Goal: Transaction & Acquisition: Purchase product/service

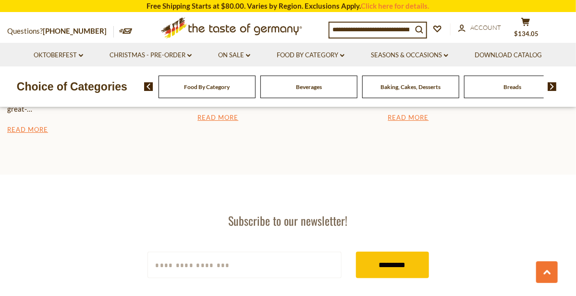
scroll to position [1545, 0]
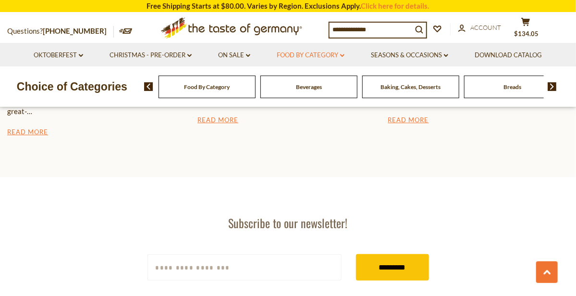
click at [344, 55] on icon at bounding box center [342, 55] width 4 height 3
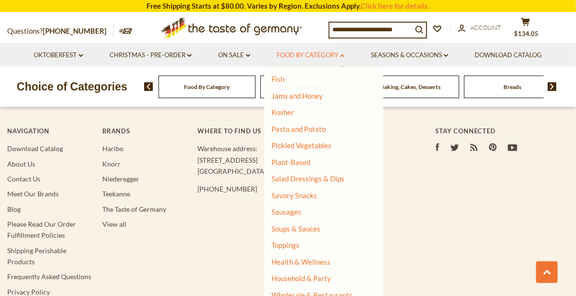
scroll to position [215, 0]
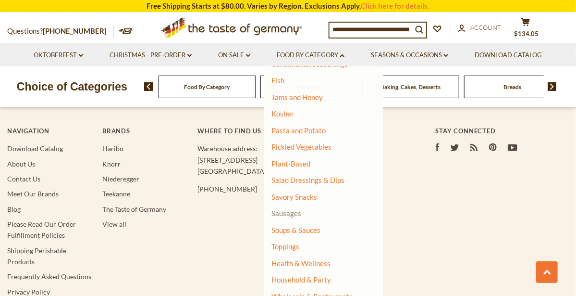
click at [298, 213] on link "Sausages" at bounding box center [287, 213] width 30 height 9
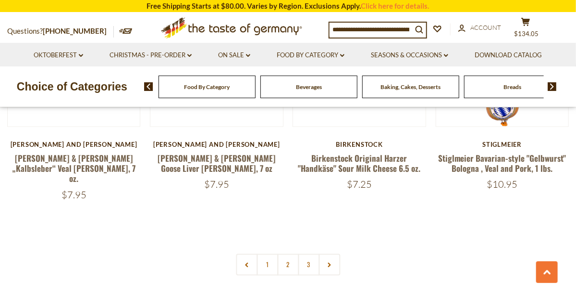
scroll to position [2253, 0]
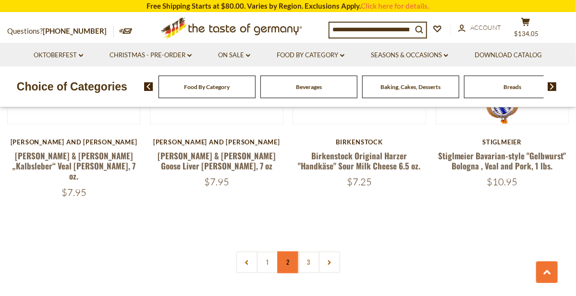
click at [287, 251] on link "2" at bounding box center [288, 262] width 22 height 22
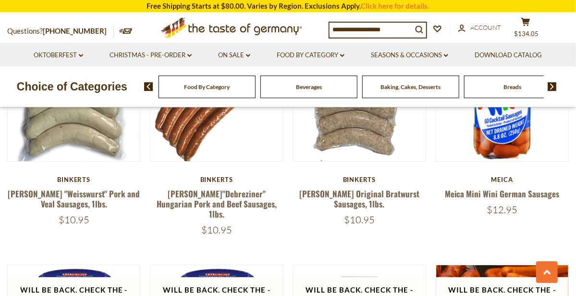
scroll to position [1482, 0]
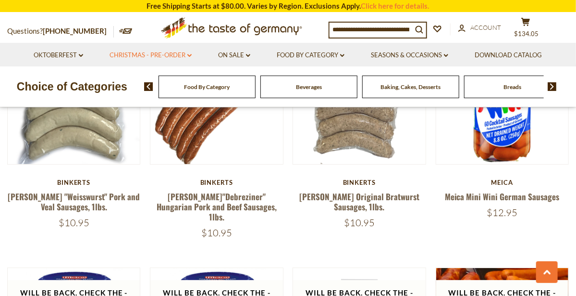
click at [189, 55] on icon "dropdown_arrow" at bounding box center [189, 55] width 4 height 3
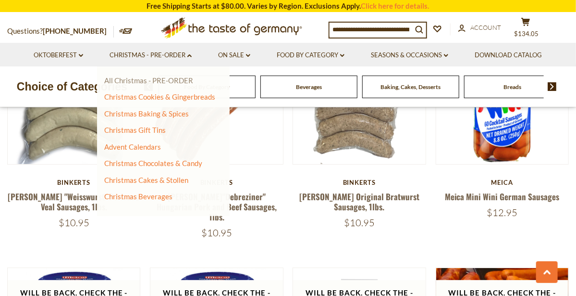
click at [187, 77] on link "All Christmas - PRE-ORDER" at bounding box center [148, 80] width 89 height 9
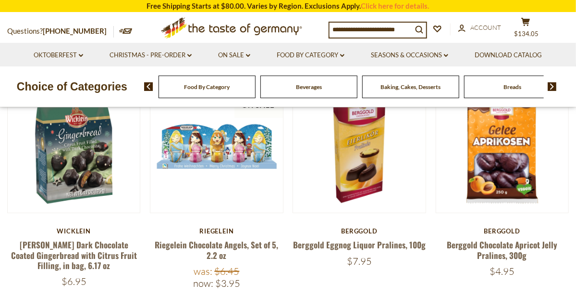
scroll to position [285, 0]
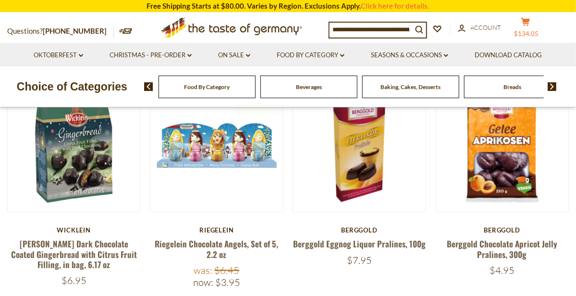
click at [533, 26] on button "cart $134.05" at bounding box center [525, 29] width 29 height 24
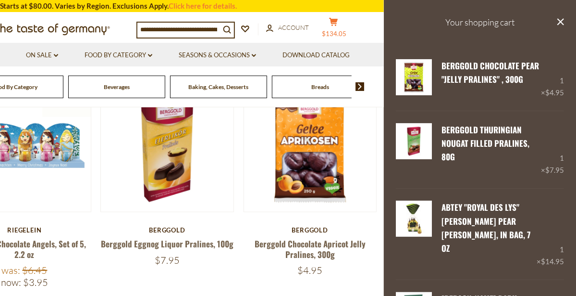
scroll to position [0, 0]
